Goal: Task Accomplishment & Management: Manage account settings

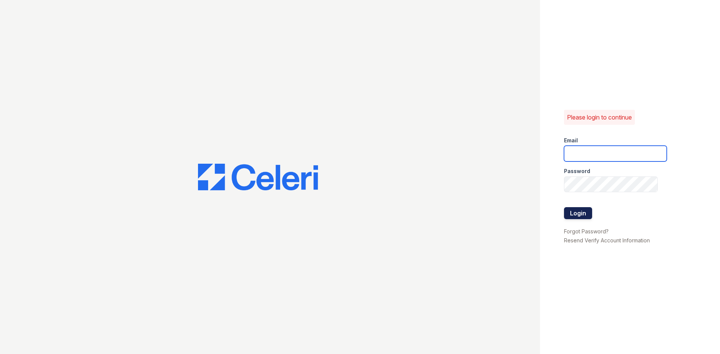
type input "[EMAIL_ADDRESS][DOMAIN_NAME]"
click at [577, 213] on button "Login" at bounding box center [578, 213] width 28 height 12
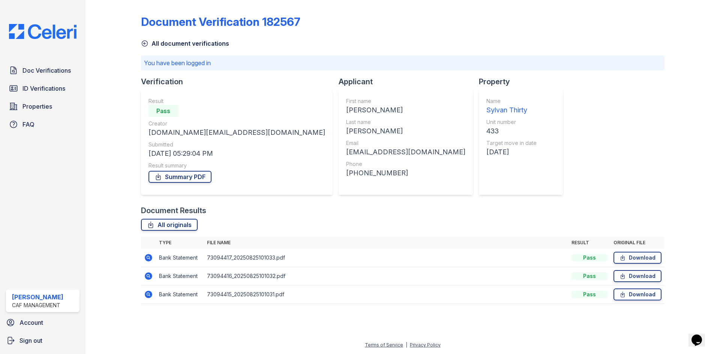
click at [146, 45] on icon at bounding box center [145, 44] width 8 height 8
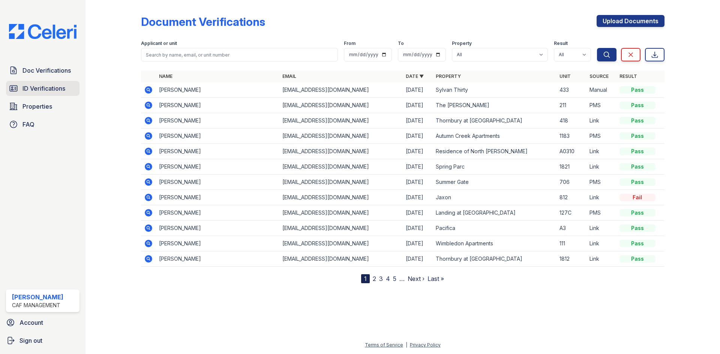
click at [40, 84] on link "ID Verifications" at bounding box center [43, 88] width 74 height 15
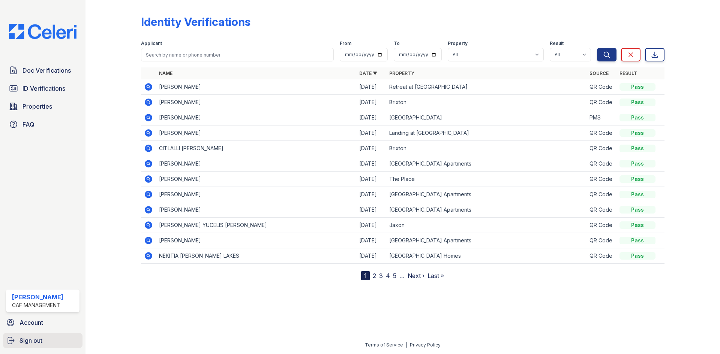
click at [32, 341] on span "Sign out" at bounding box center [31, 340] width 23 height 9
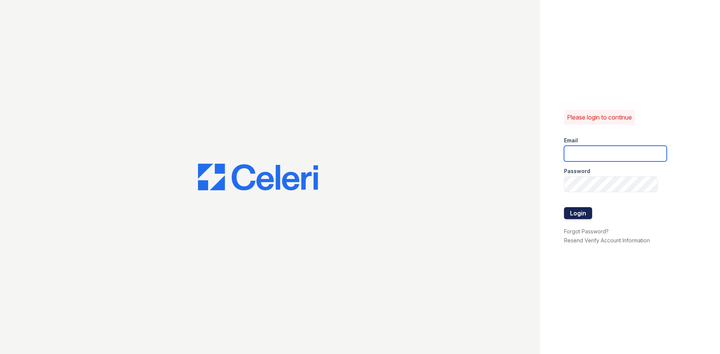
type input "barharbor1@cafmanagement.com"
click at [583, 215] on button "Login" at bounding box center [578, 213] width 28 height 12
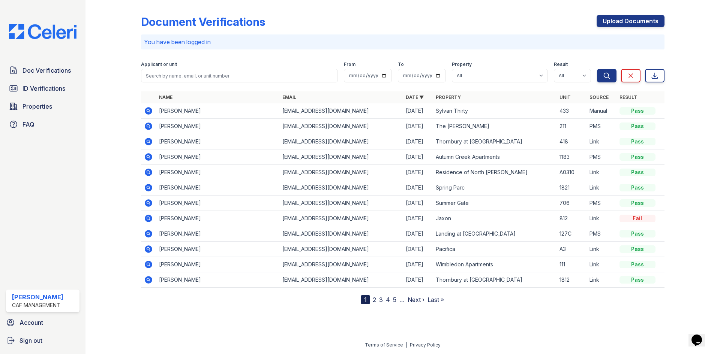
click at [373, 300] on link "2" at bounding box center [374, 300] width 3 height 8
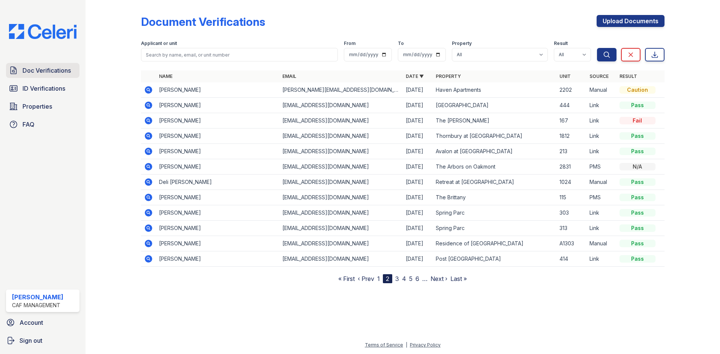
click at [37, 69] on span "Doc Verifications" at bounding box center [47, 70] width 48 height 9
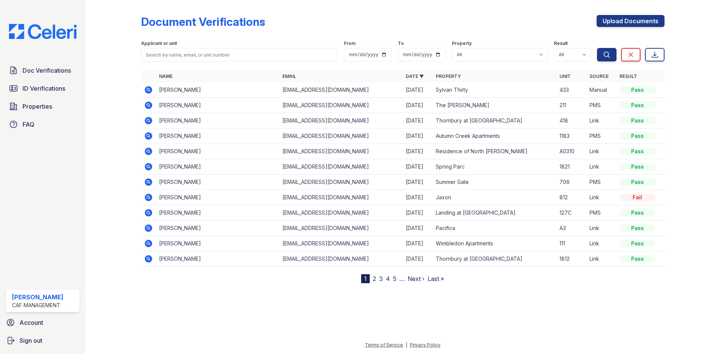
click at [373, 279] on link "2" at bounding box center [374, 279] width 3 height 8
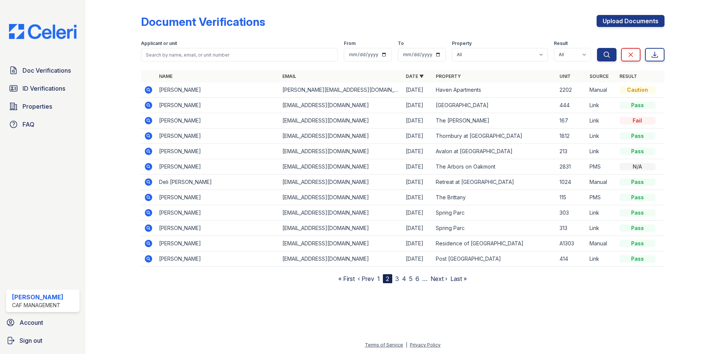
click at [398, 281] on link "3" at bounding box center [397, 279] width 4 height 8
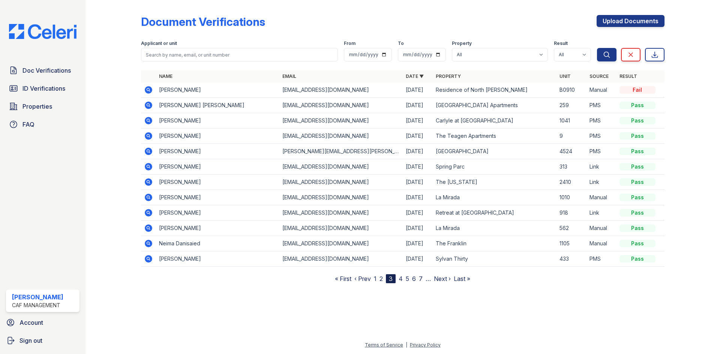
click at [401, 279] on link "4" at bounding box center [401, 279] width 4 height 8
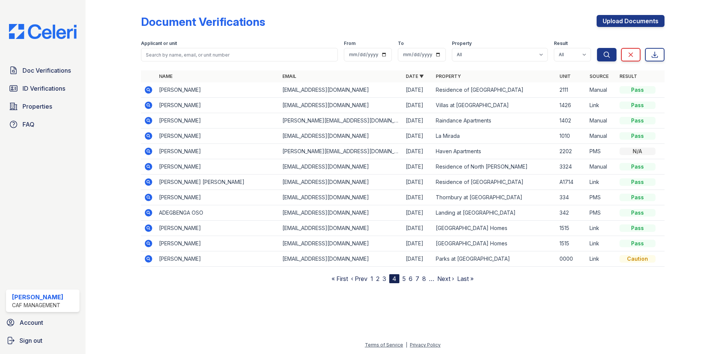
click at [373, 279] on link "1" at bounding box center [372, 279] width 3 height 8
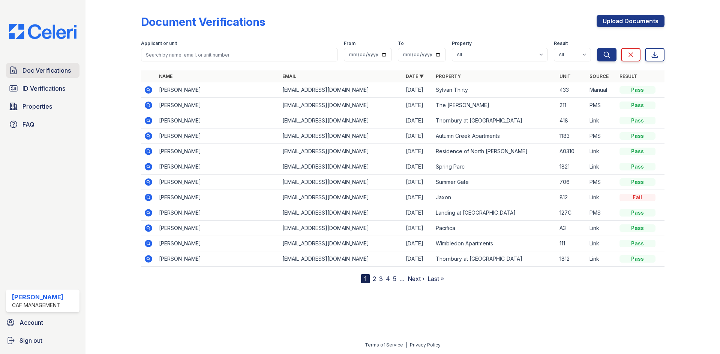
click at [38, 68] on span "Doc Verifications" at bounding box center [47, 70] width 48 height 9
click at [373, 279] on link "2" at bounding box center [374, 279] width 3 height 8
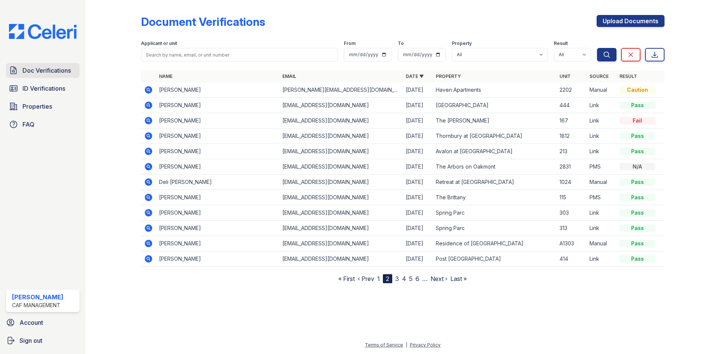
click at [17, 71] on icon at bounding box center [13, 70] width 9 height 9
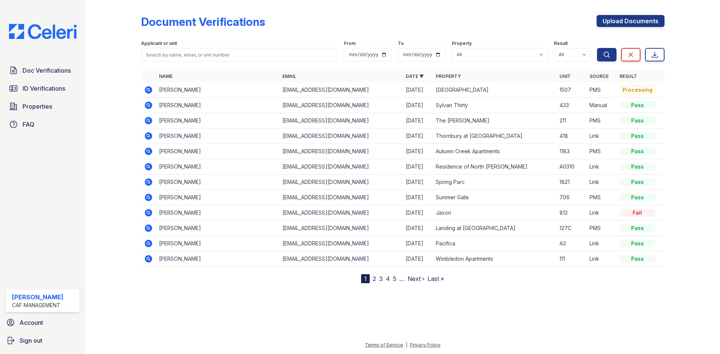
click at [24, 87] on span "ID Verifications" at bounding box center [44, 88] width 43 height 9
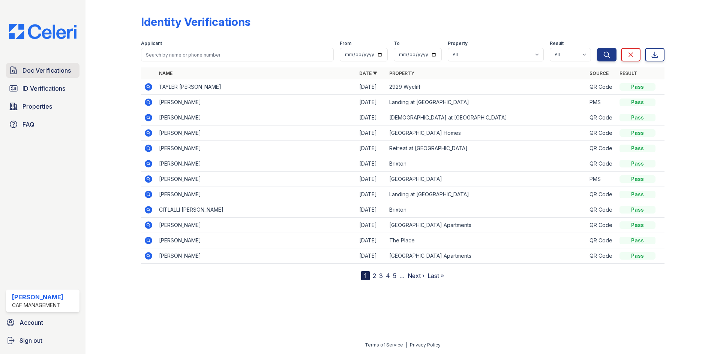
click at [30, 69] on span "Doc Verifications" at bounding box center [47, 70] width 48 height 9
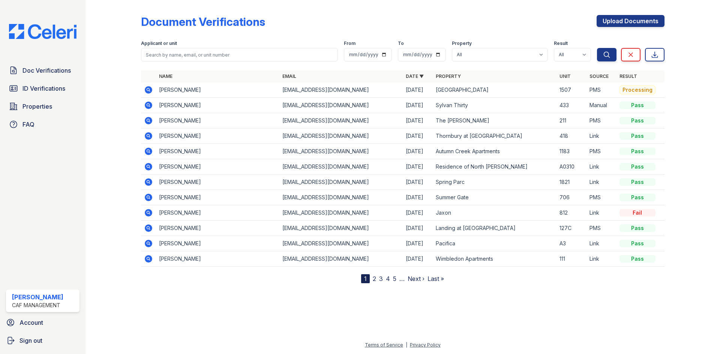
click at [375, 279] on link "2" at bounding box center [374, 279] width 3 height 8
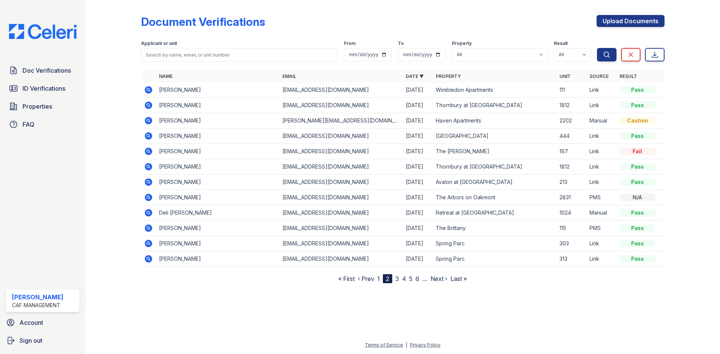
click at [397, 279] on link "3" at bounding box center [397, 279] width 4 height 8
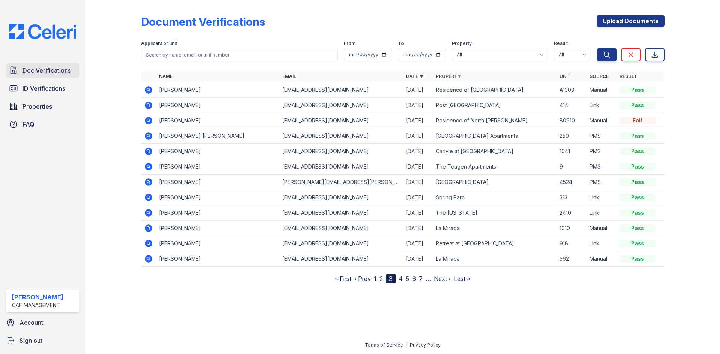
click at [55, 69] on span "Doc Verifications" at bounding box center [47, 70] width 48 height 9
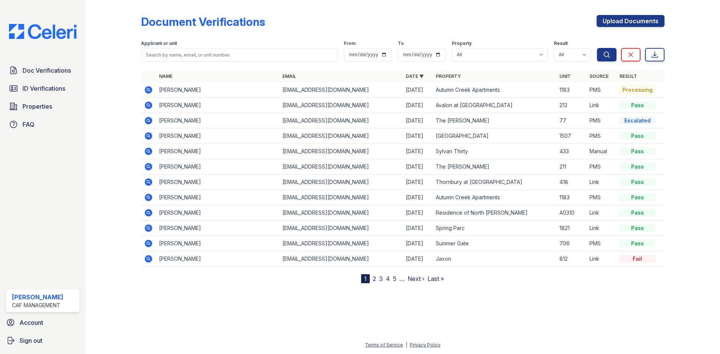
click at [47, 306] on div "CAF Management" at bounding box center [37, 306] width 51 height 8
click at [36, 299] on div "Jordan Perez" at bounding box center [37, 297] width 51 height 9
click at [33, 322] on span "Account" at bounding box center [32, 322] width 24 height 9
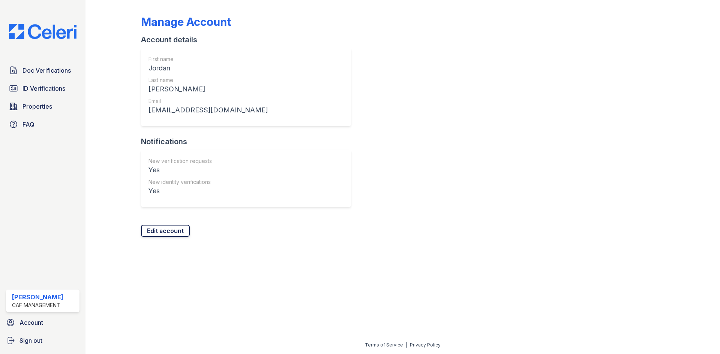
click at [161, 231] on link "Edit account" at bounding box center [165, 231] width 49 height 12
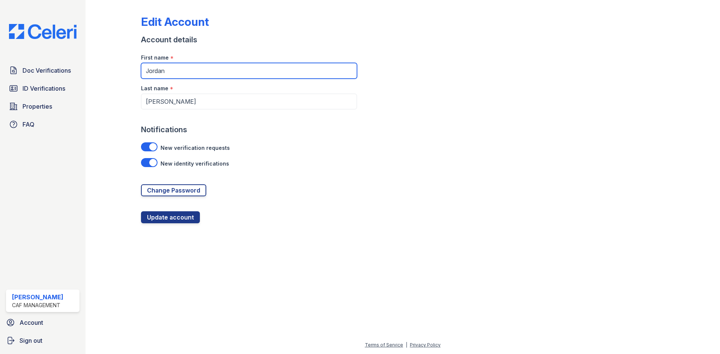
drag, startPoint x: 171, startPoint y: 66, endPoint x: 96, endPoint y: 66, distance: 74.3
click at [96, 66] on div "Edit Account Account details First name * Jordan Last name * Perez Notification…" at bounding box center [403, 177] width 635 height 354
type input "Bianca"
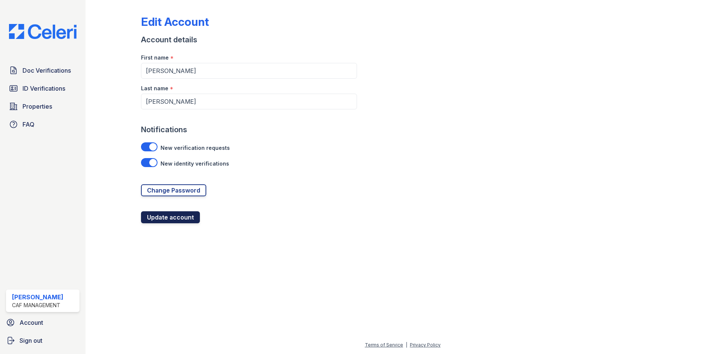
click at [156, 217] on button "Update account" at bounding box center [170, 218] width 59 height 12
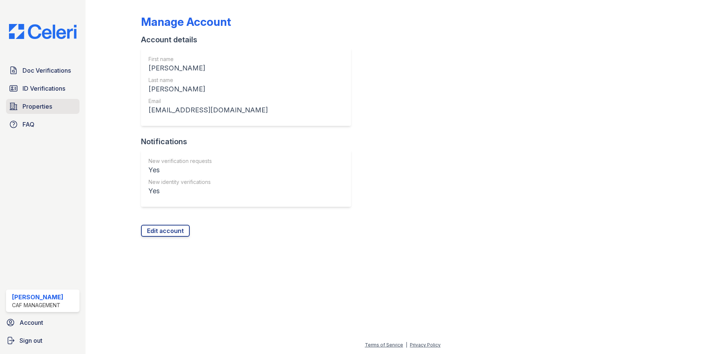
click at [26, 104] on span "Properties" at bounding box center [38, 106] width 30 height 9
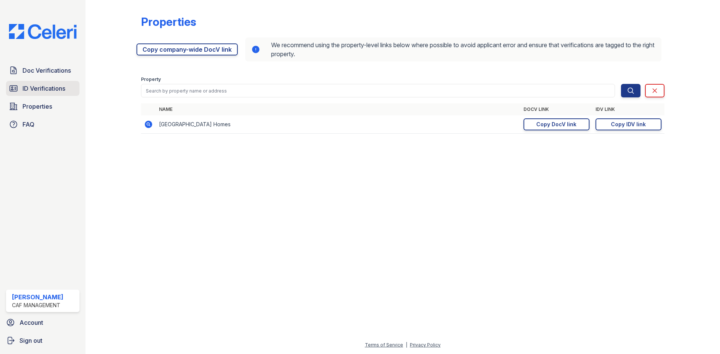
click at [33, 93] on span "ID Verifications" at bounding box center [44, 88] width 43 height 9
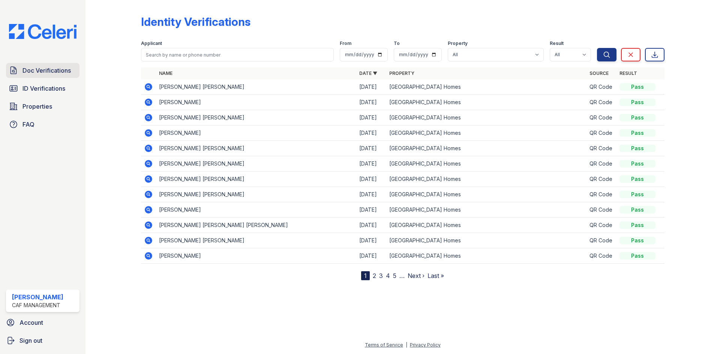
click at [55, 75] on span "Doc Verifications" at bounding box center [47, 70] width 48 height 9
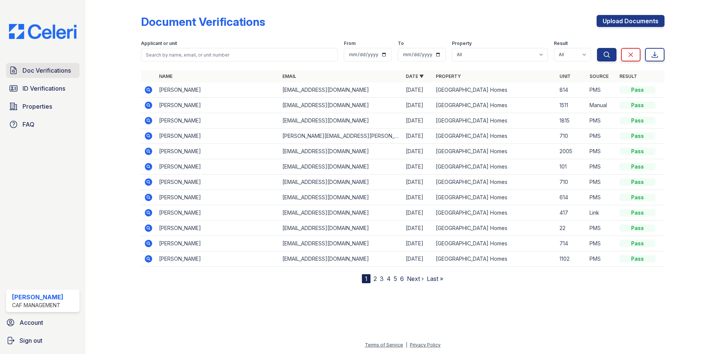
click at [61, 69] on span "Doc Verifications" at bounding box center [47, 70] width 48 height 9
click at [146, 91] on icon at bounding box center [149, 90] width 8 height 8
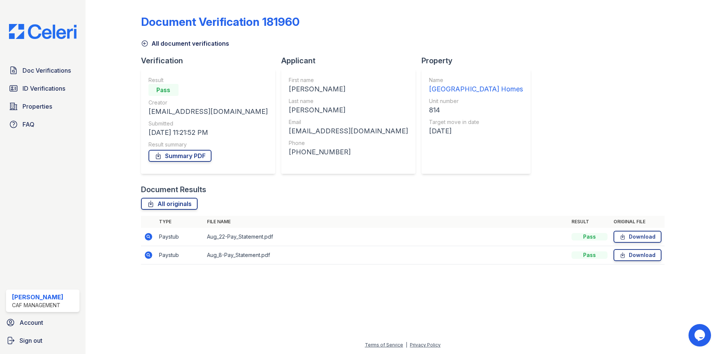
click at [147, 238] on icon at bounding box center [148, 237] width 9 height 9
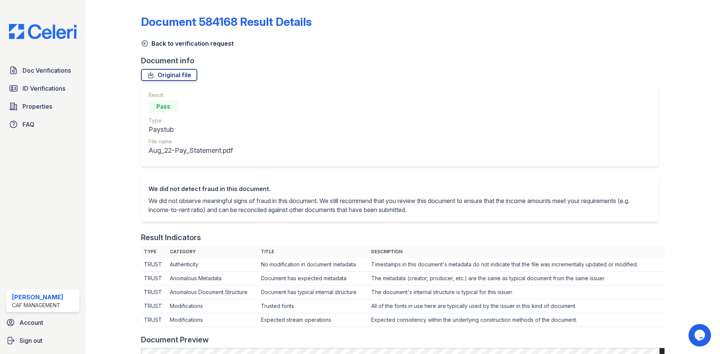
click at [146, 45] on icon at bounding box center [145, 44] width 8 height 8
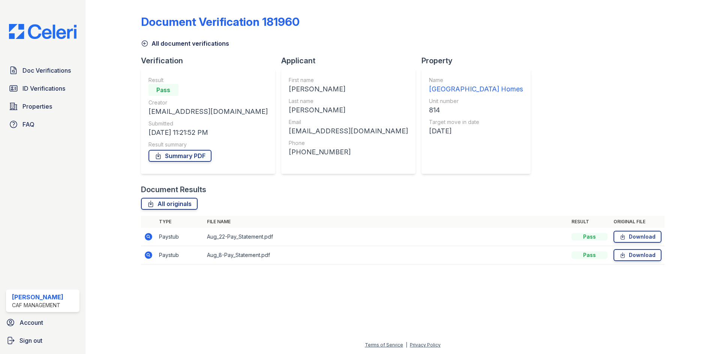
click at [146, 45] on icon at bounding box center [145, 44] width 8 height 8
